Goal: Find contact information: Find contact information

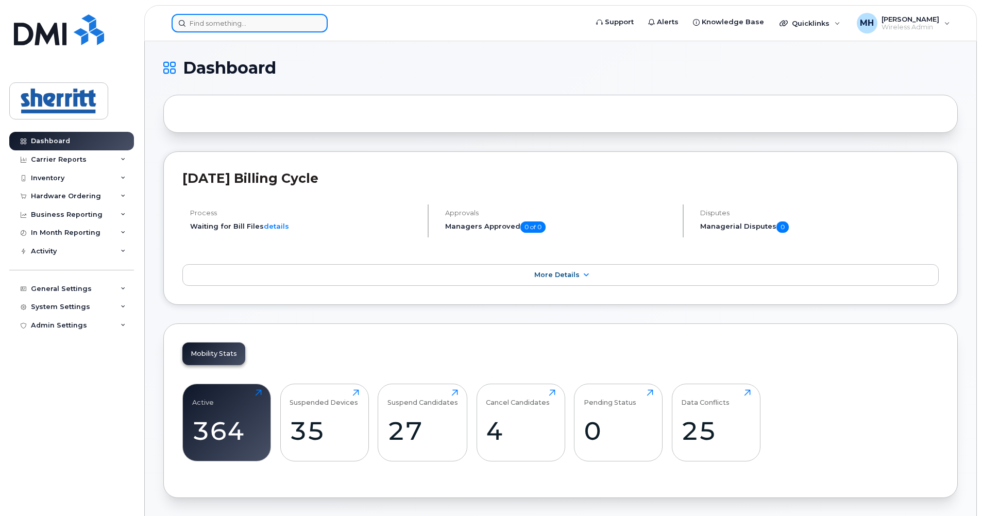
click at [303, 30] on input at bounding box center [250, 23] width 156 height 19
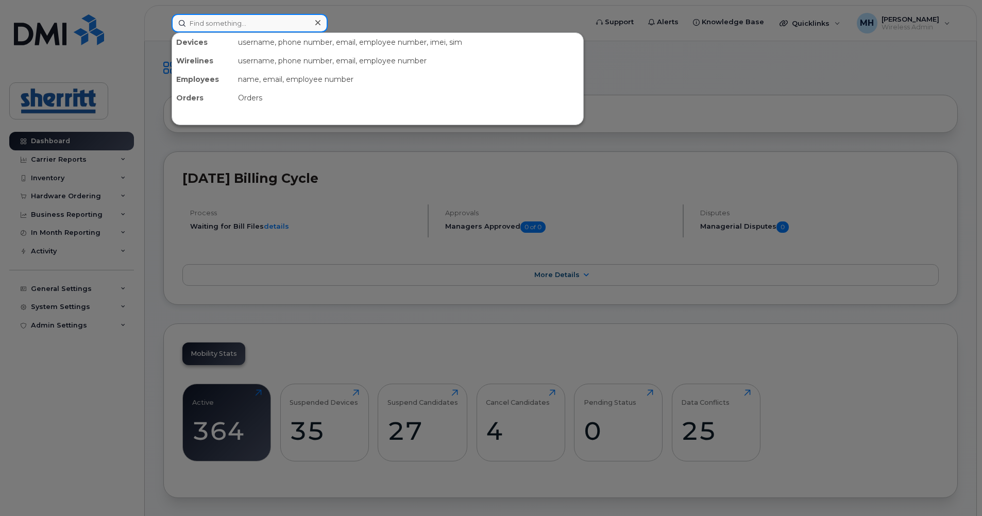
paste input "[PERSON_NAME]"
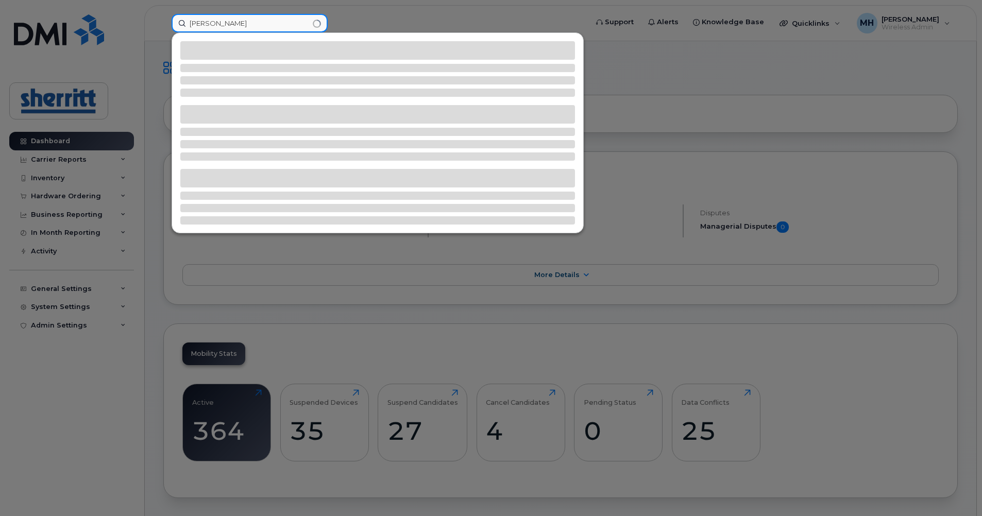
type input "[PERSON_NAME]"
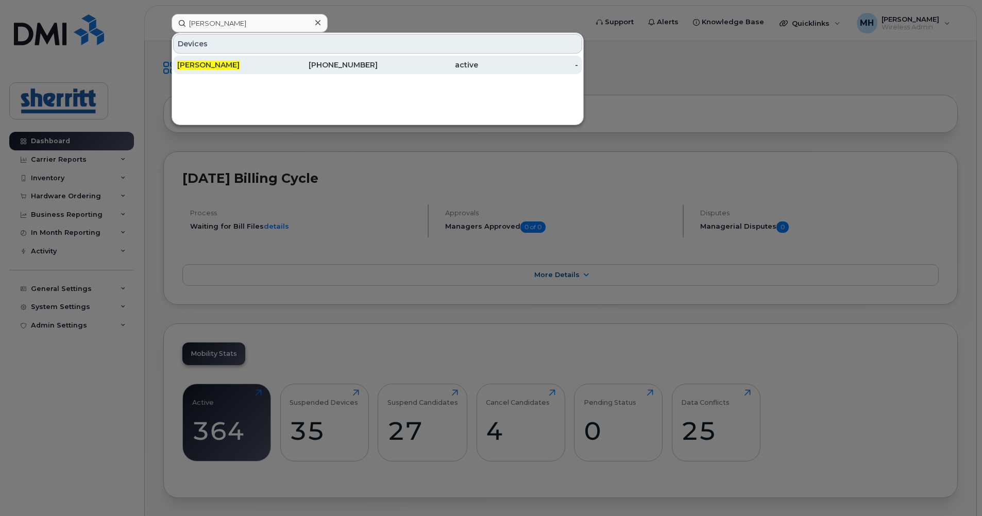
click at [284, 59] on div "[PHONE_NUMBER]" at bounding box center [328, 65] width 100 height 19
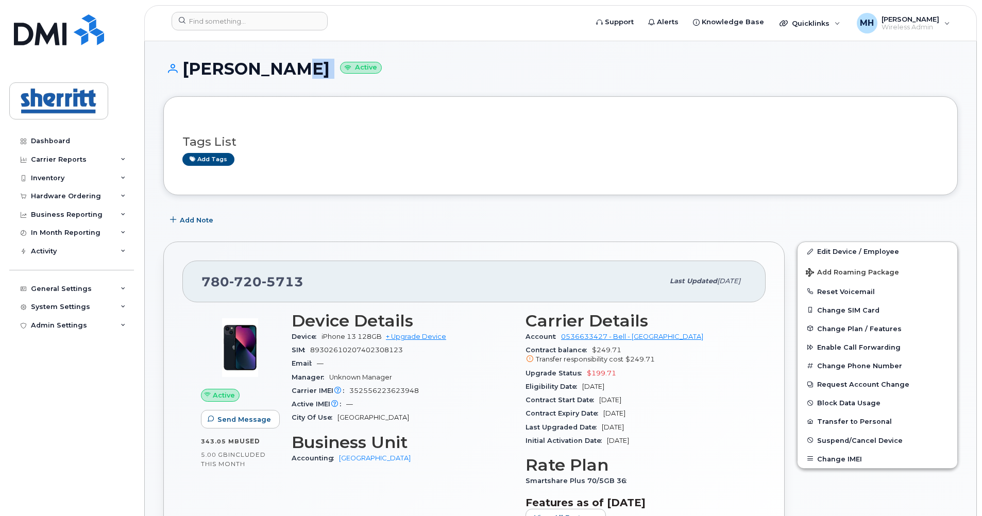
drag, startPoint x: 310, startPoint y: 70, endPoint x: 385, endPoint y: 84, distance: 76.6
click at [336, 81] on div "[PERSON_NAME] Active" at bounding box center [560, 78] width 794 height 37
drag, startPoint x: 183, startPoint y: 66, endPoint x: 301, endPoint y: 78, distance: 118.1
click at [301, 78] on h1 "[PERSON_NAME] Active" at bounding box center [560, 69] width 794 height 18
copy h1 "[PERSON_NAME]"
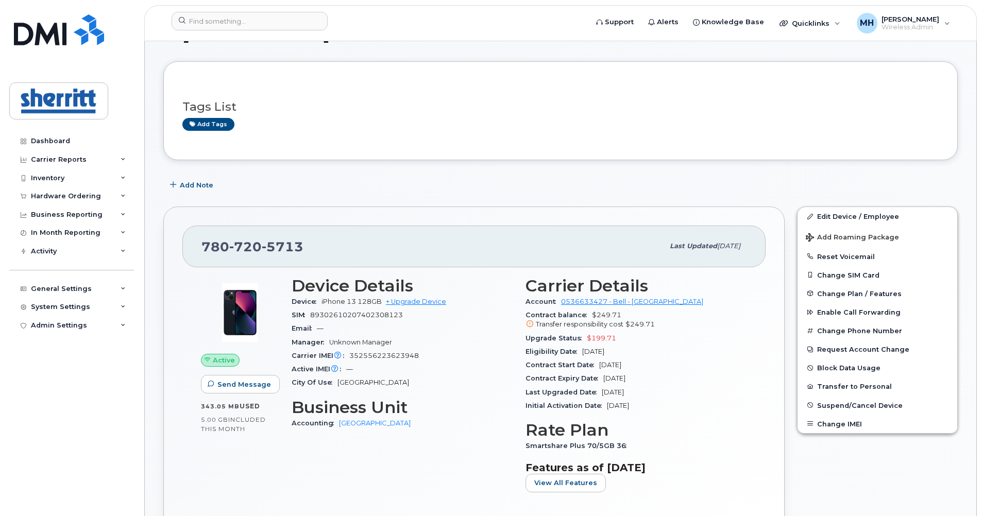
scroll to position [52, 0]
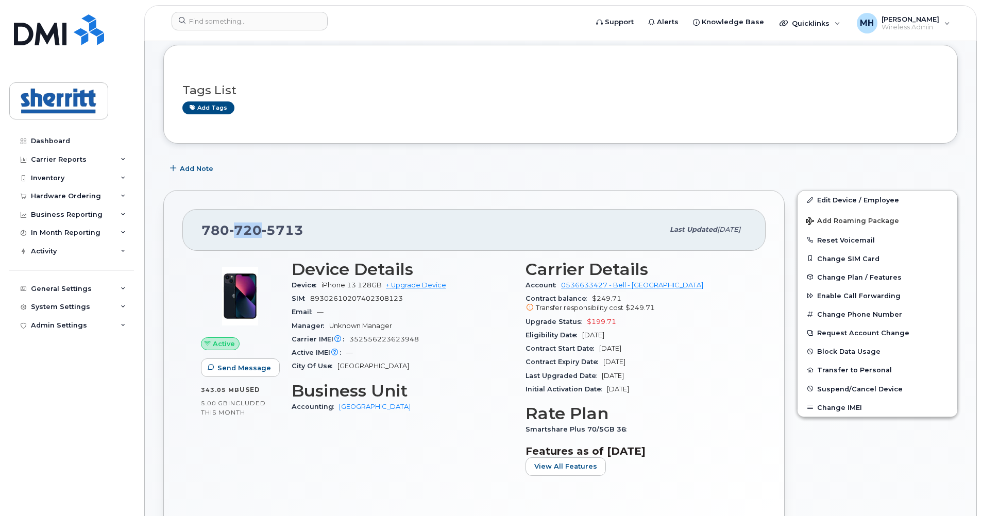
drag, startPoint x: 258, startPoint y: 230, endPoint x: 235, endPoint y: 231, distance: 23.2
click at [235, 231] on span "720" at bounding box center [245, 229] width 32 height 15
copy span "720"
drag, startPoint x: 305, startPoint y: 229, endPoint x: 269, endPoint y: 230, distance: 35.6
click at [269, 230] on div "780 720 5713" at bounding box center [432, 230] width 462 height 22
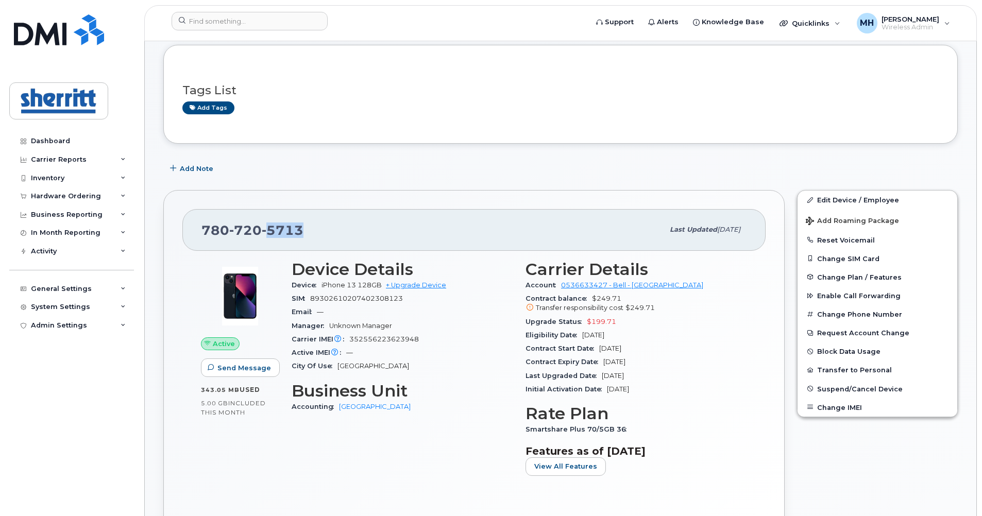
copy span "5713"
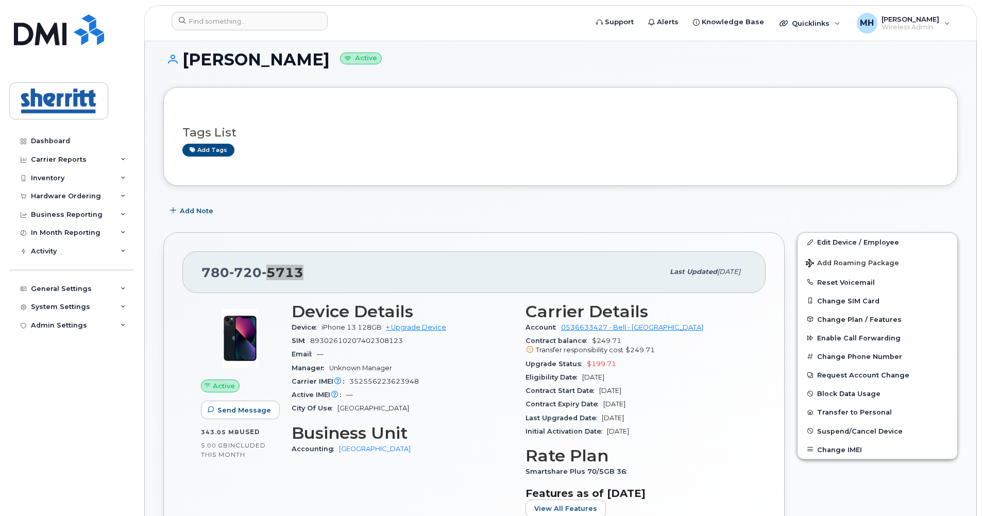
scroll to position [0, 0]
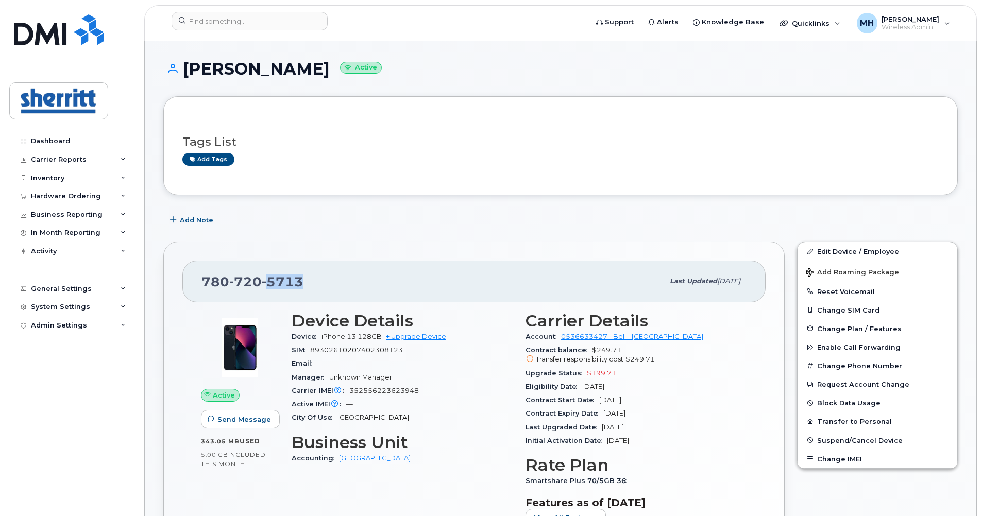
click at [296, 279] on span "5713" at bounding box center [283, 281] width 42 height 15
drag, startPoint x: 279, startPoint y: 282, endPoint x: 199, endPoint y: 287, distance: 80.5
click at [199, 287] on div "780 720 5713 Last updated Sep 12, 2025" at bounding box center [473, 281] width 583 height 41
copy span "780 720 5713"
